Goal: Task Accomplishment & Management: Manage account settings

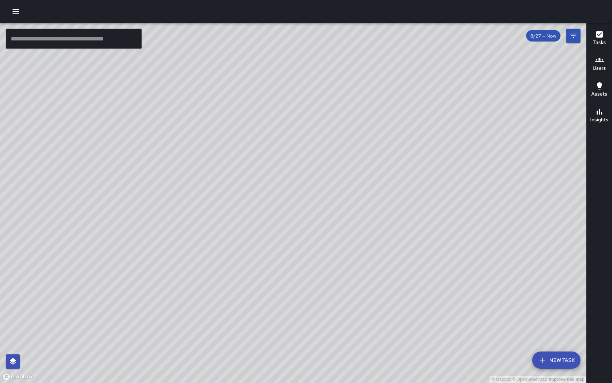
drag, startPoint x: 408, startPoint y: 199, endPoint x: 360, endPoint y: 182, distance: 51.0
click at [362, 185] on div "© Mapbox © OpenStreetMap Improve this map" at bounding box center [293, 203] width 587 height 360
drag, startPoint x: 358, startPoint y: 168, endPoint x: 327, endPoint y: 168, distance: 31.5
click at [336, 172] on div "© Mapbox © OpenStreetMap Improve this map" at bounding box center [293, 203] width 587 height 360
click at [16, 13] on icon "button" at bounding box center [15, 11] width 9 height 9
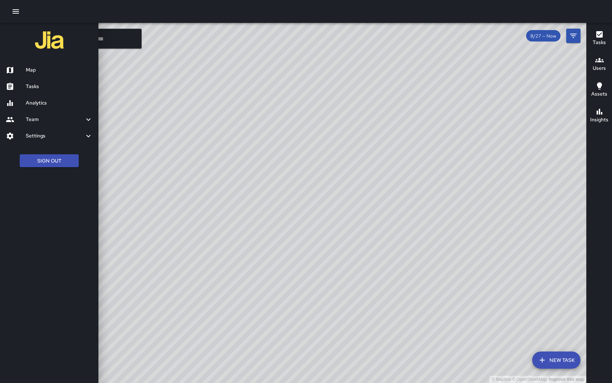
click at [55, 168] on ul "Sign Out" at bounding box center [49, 161] width 98 height 28
click at [55, 165] on button "Sign Out" at bounding box center [49, 160] width 59 height 13
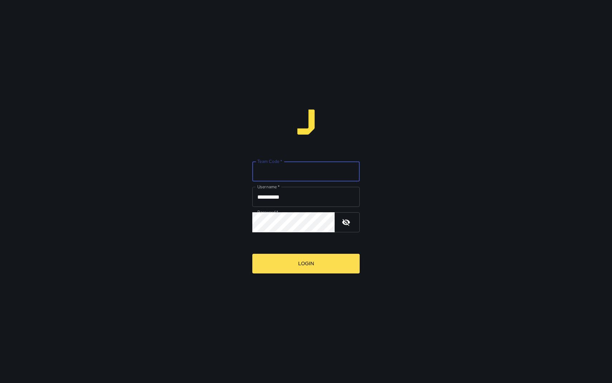
click at [326, 171] on input "Team Code   *" at bounding box center [305, 172] width 107 height 20
type input "****"
click at [252, 254] on button "Login" at bounding box center [305, 264] width 107 height 20
